Goal: Task Accomplishment & Management: Manage account settings

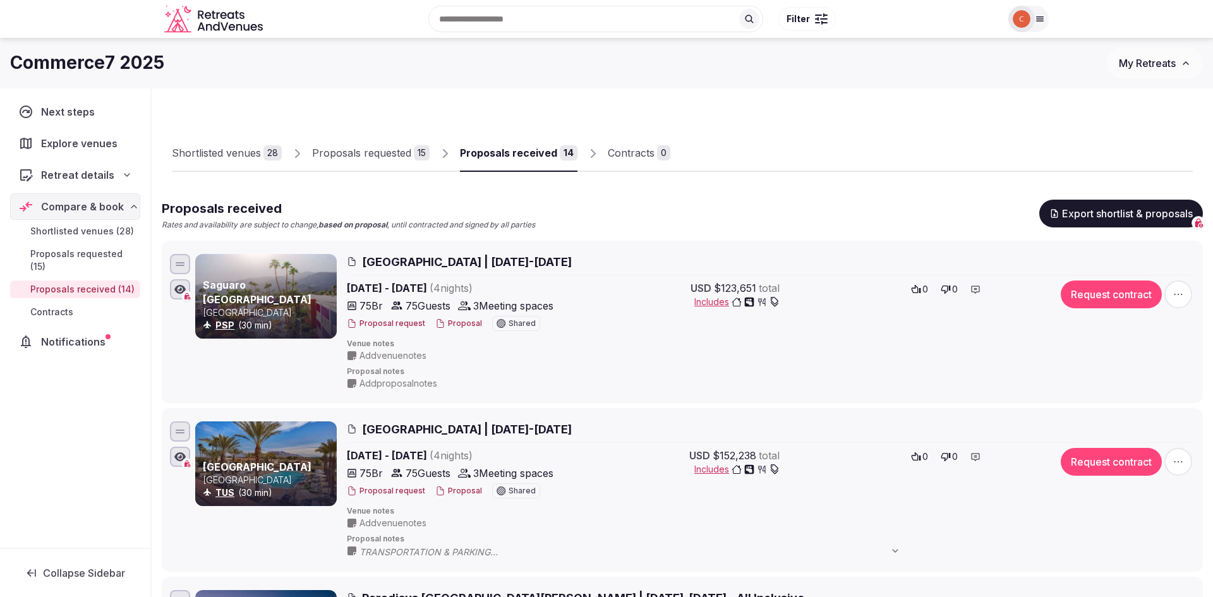
click at [378, 150] on div "Proposals requested" at bounding box center [361, 152] width 99 height 15
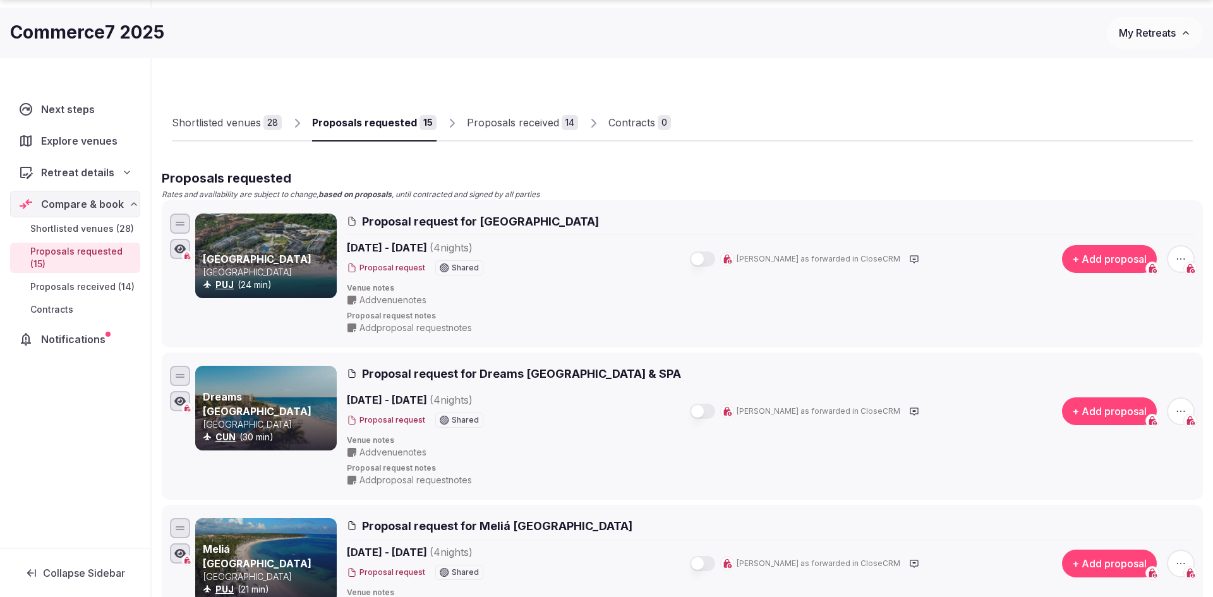
scroll to position [51, 0]
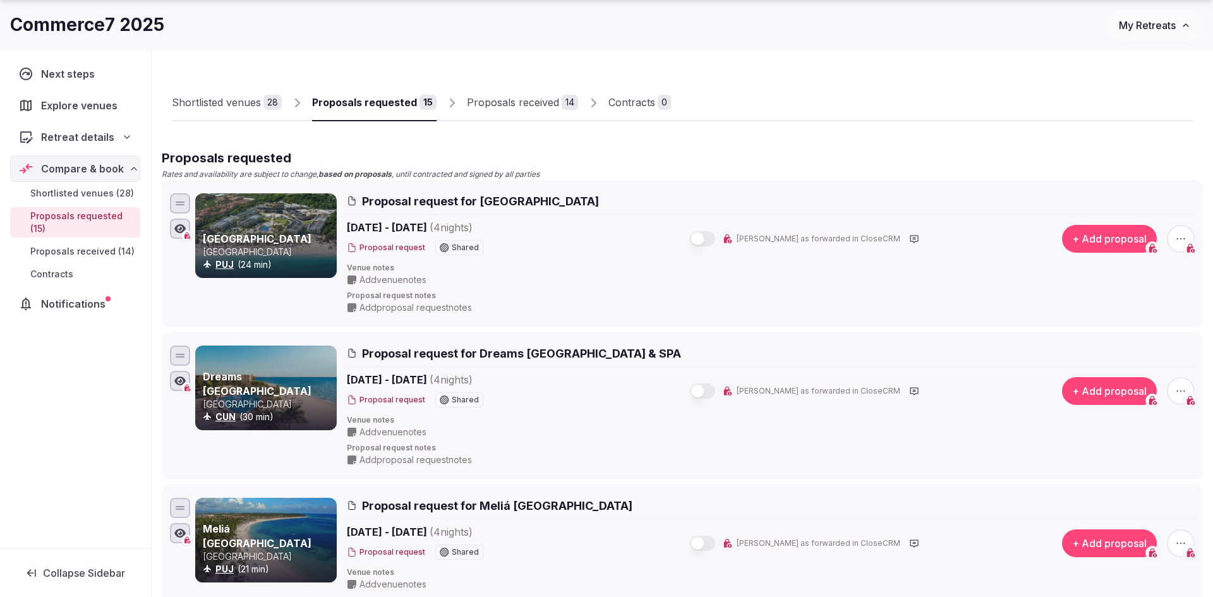
click at [226, 107] on div "Shortlisted venues" at bounding box center [216, 102] width 89 height 15
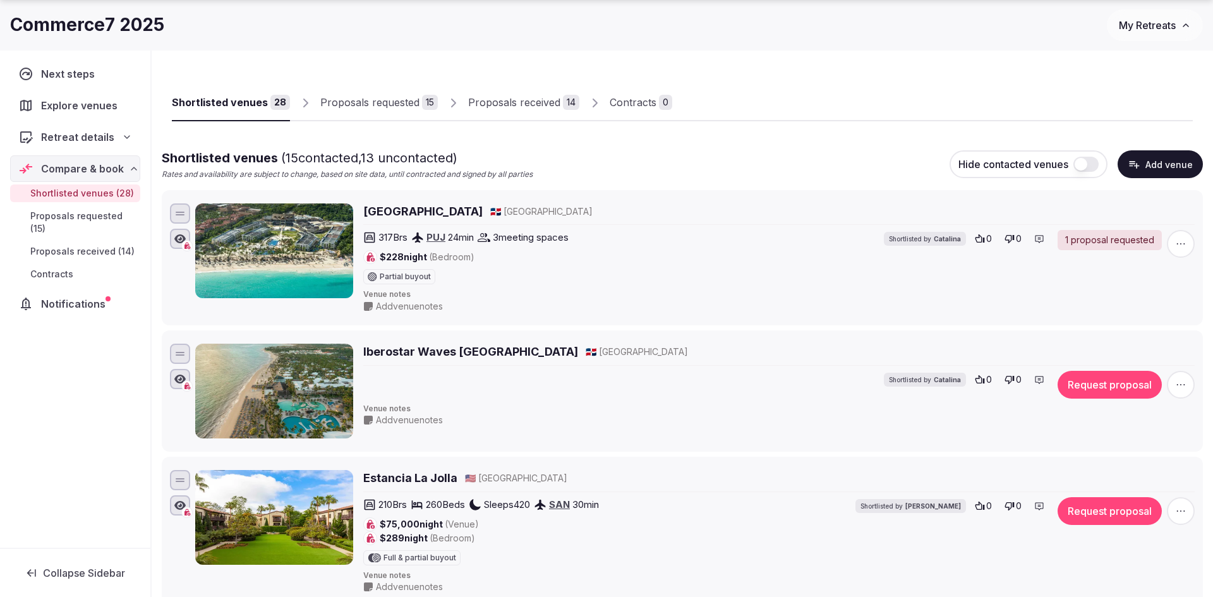
click at [379, 119] on link "Proposals requested 15" at bounding box center [379, 103] width 118 height 37
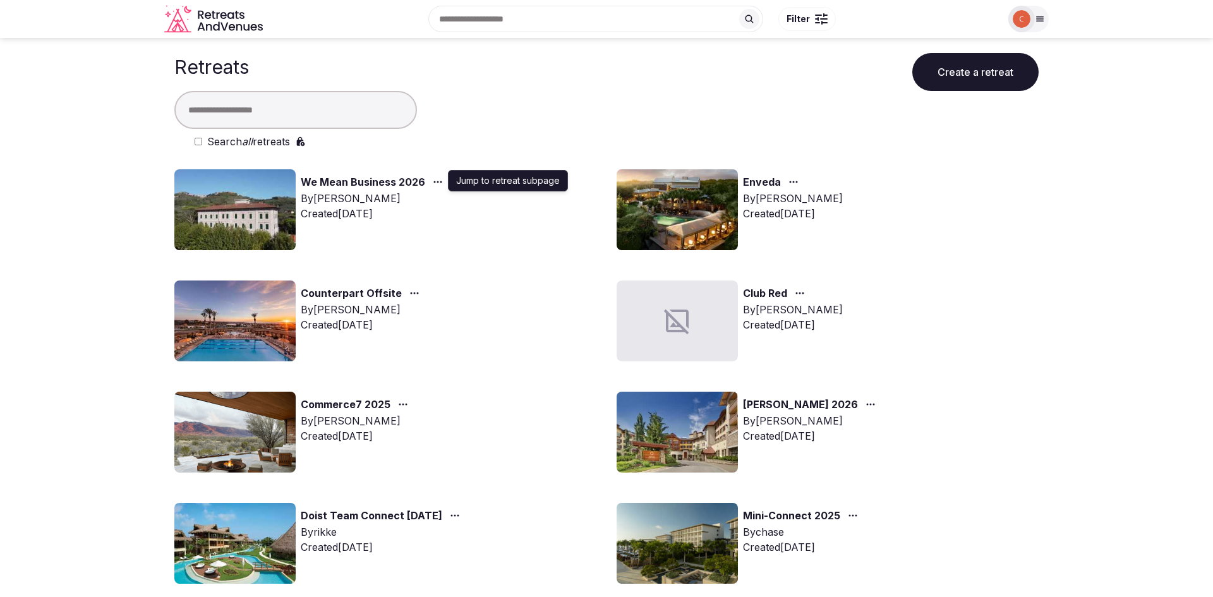
click at [413, 183] on link "We Mean Business 2026" at bounding box center [363, 182] width 125 height 16
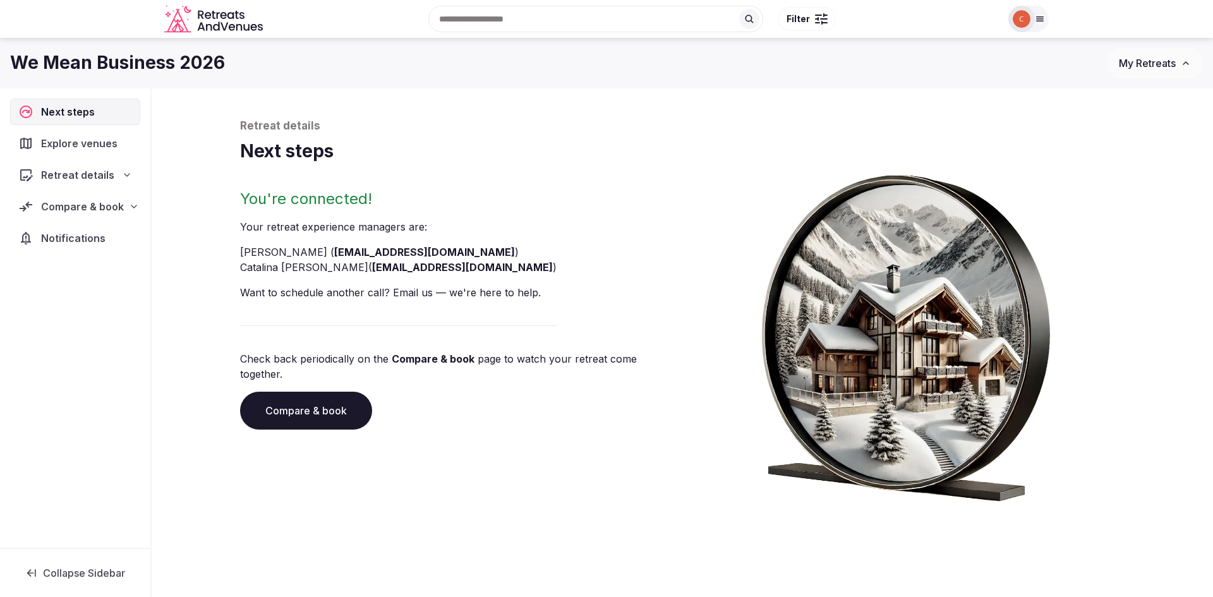
click at [92, 210] on span "Compare & book" at bounding box center [82, 206] width 83 height 15
click at [99, 233] on span "Shortlisted venues (12)" at bounding box center [81, 231] width 102 height 13
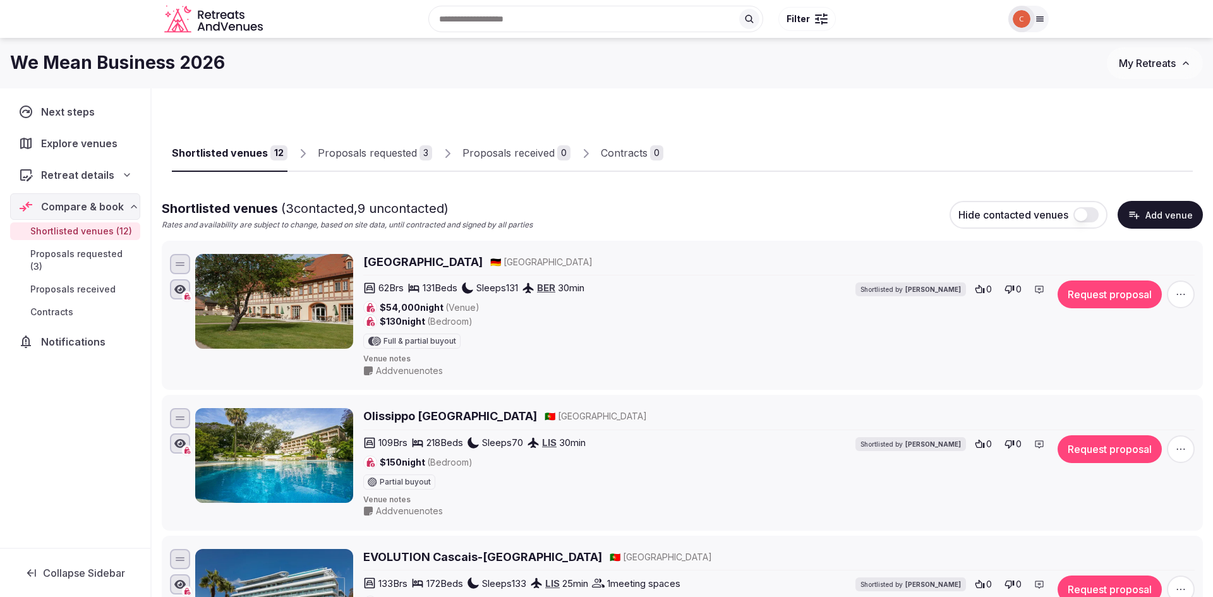
click at [413, 158] on div "Proposals requested" at bounding box center [367, 152] width 99 height 15
